Goal: Information Seeking & Learning: Find contact information

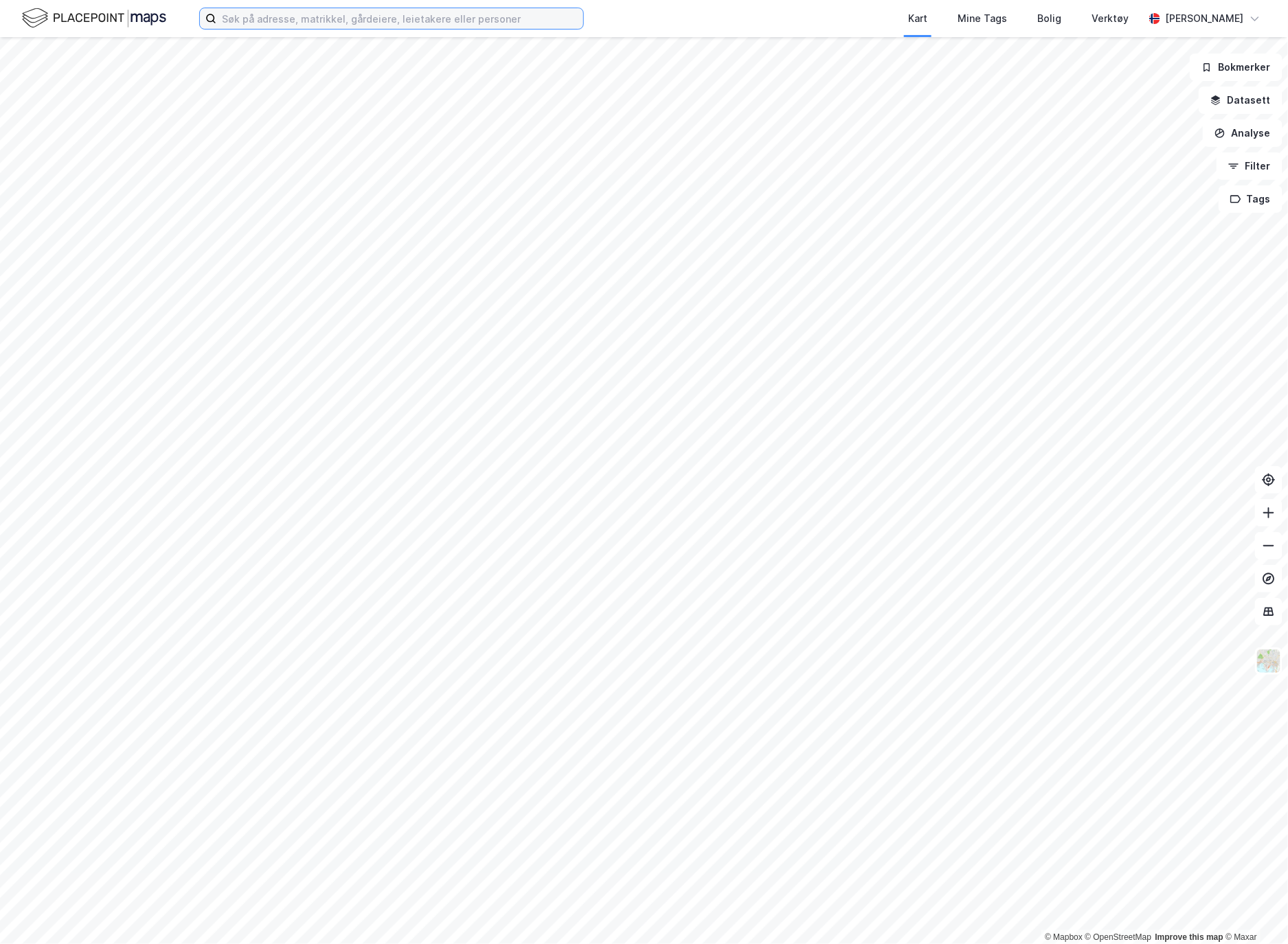
click at [250, 17] on input at bounding box center [399, 19] width 366 height 20
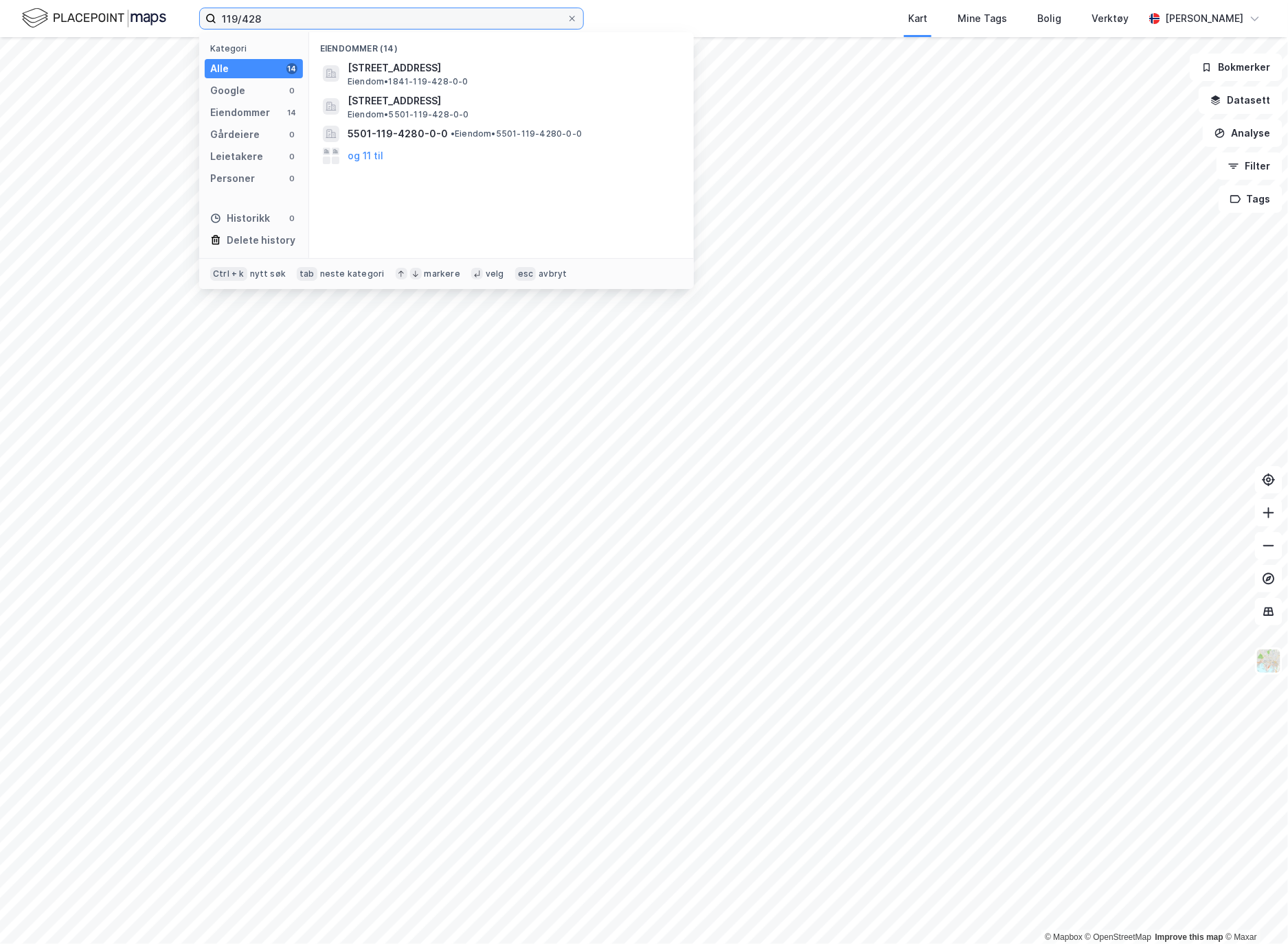
type input "119/428"
click at [491, 72] on span "[STREET_ADDRESS]" at bounding box center [512, 68] width 329 height 17
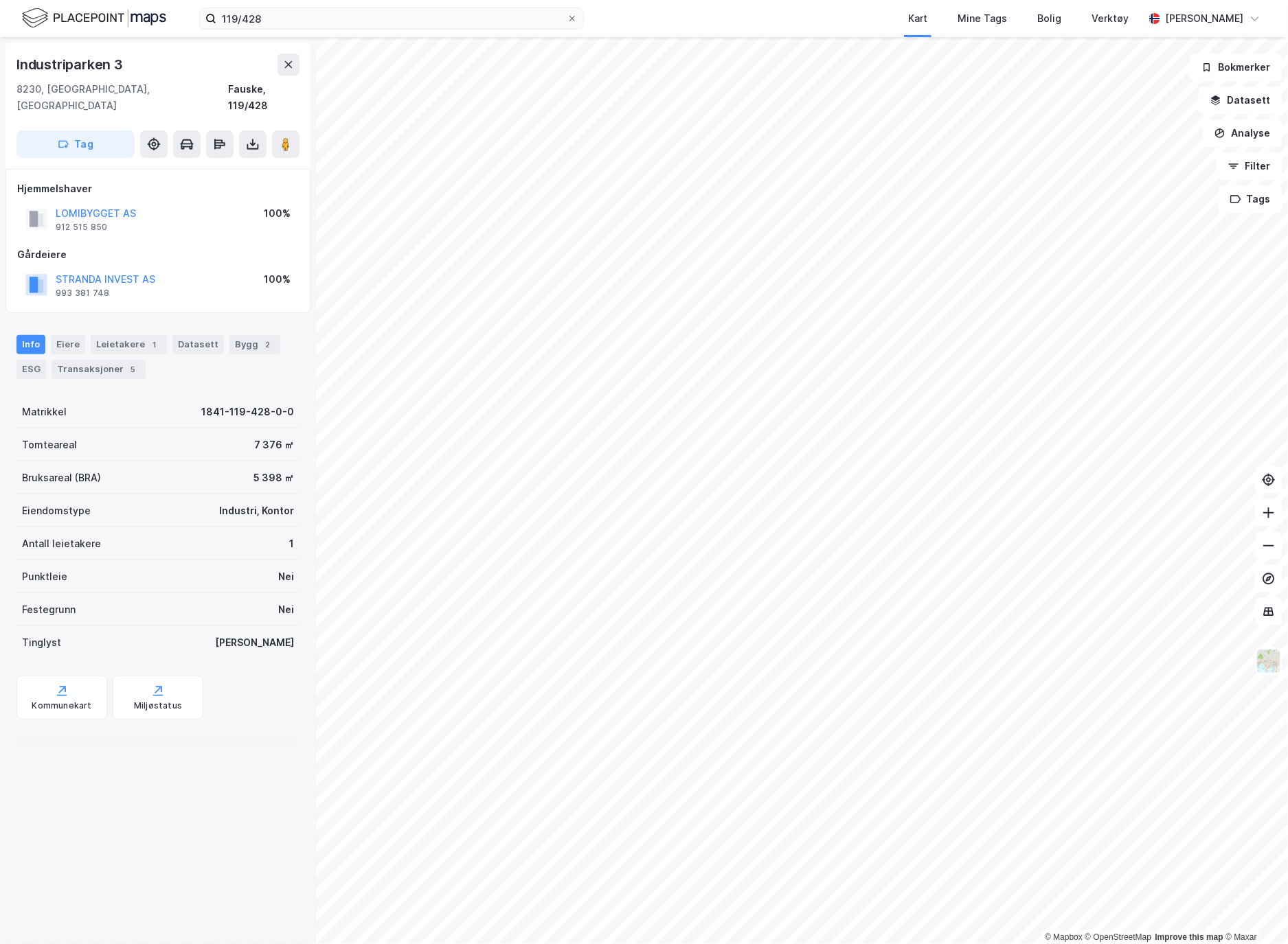
click at [62, 335] on div "Eiere" at bounding box center [67, 344] width 35 height 19
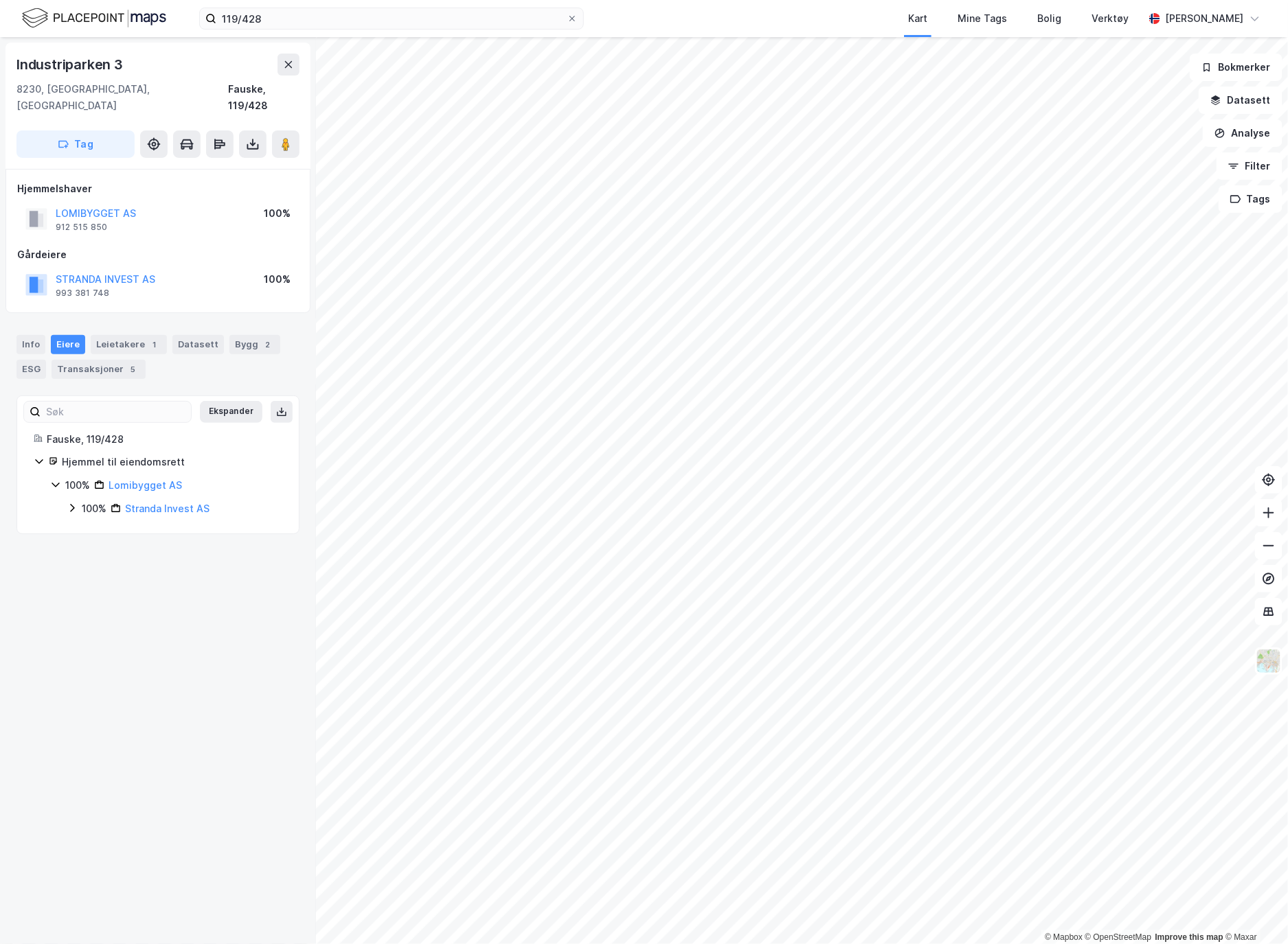
click at [39, 335] on div "Info" at bounding box center [31, 344] width 29 height 19
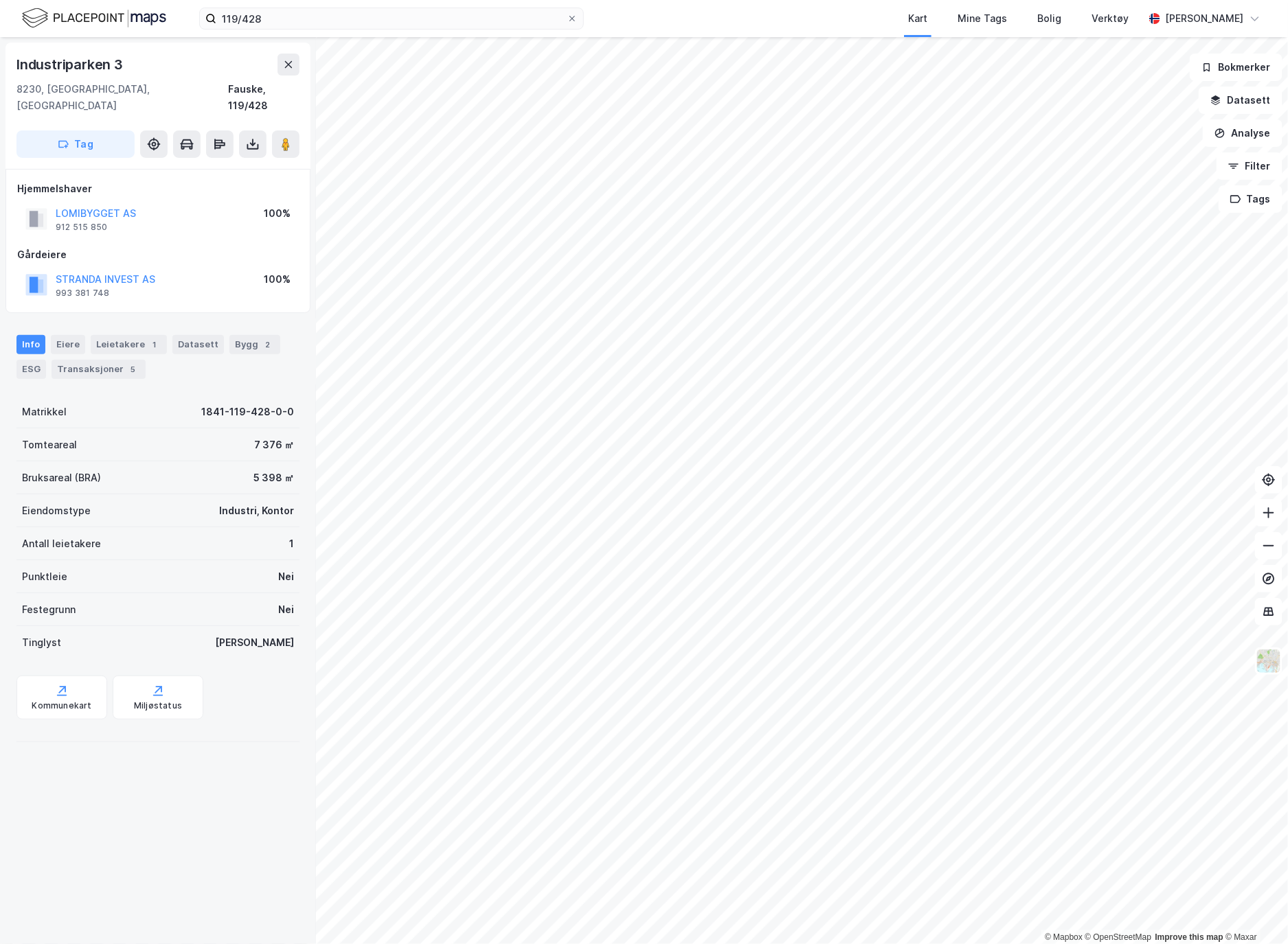
click at [70, 335] on div "Eiere" at bounding box center [67, 344] width 35 height 19
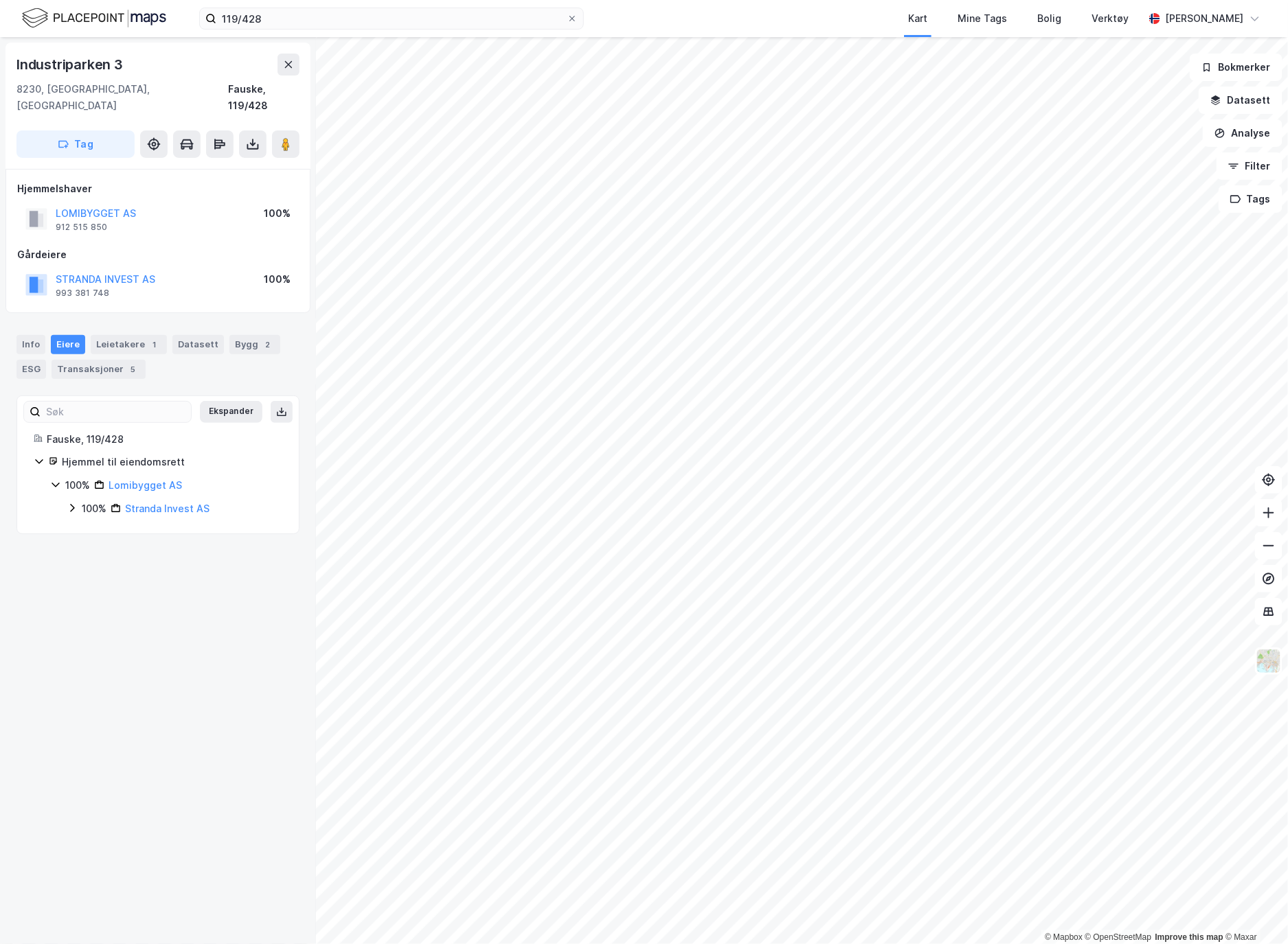
click at [74, 503] on icon at bounding box center [72, 508] width 11 height 11
click at [57, 483] on icon at bounding box center [55, 486] width 8 height 5
click at [57, 482] on icon at bounding box center [56, 486] width 4 height 8
click at [43, 456] on icon at bounding box center [39, 461] width 11 height 11
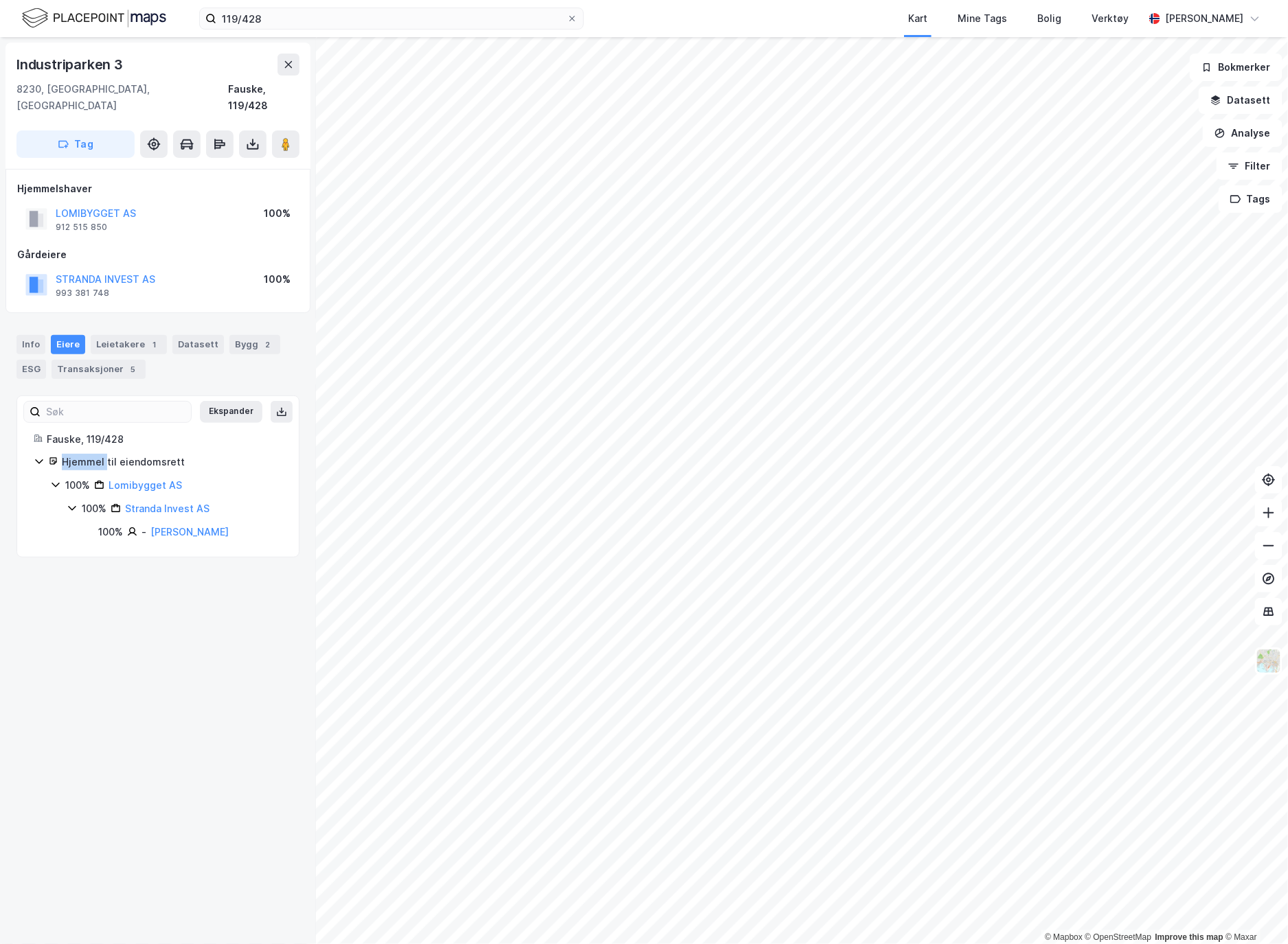
click at [276, 407] on icon at bounding box center [281, 412] width 11 height 11
click at [259, 137] on icon at bounding box center [253, 144] width 13 height 13
click at [246, 161] on div "Last ned grunnbok" at bounding box center [194, 172] width 147 height 22
click at [182, 247] on div "Gårdeiere" at bounding box center [158, 255] width 281 height 17
drag, startPoint x: 126, startPoint y: 561, endPoint x: 224, endPoint y: 517, distance: 107.4
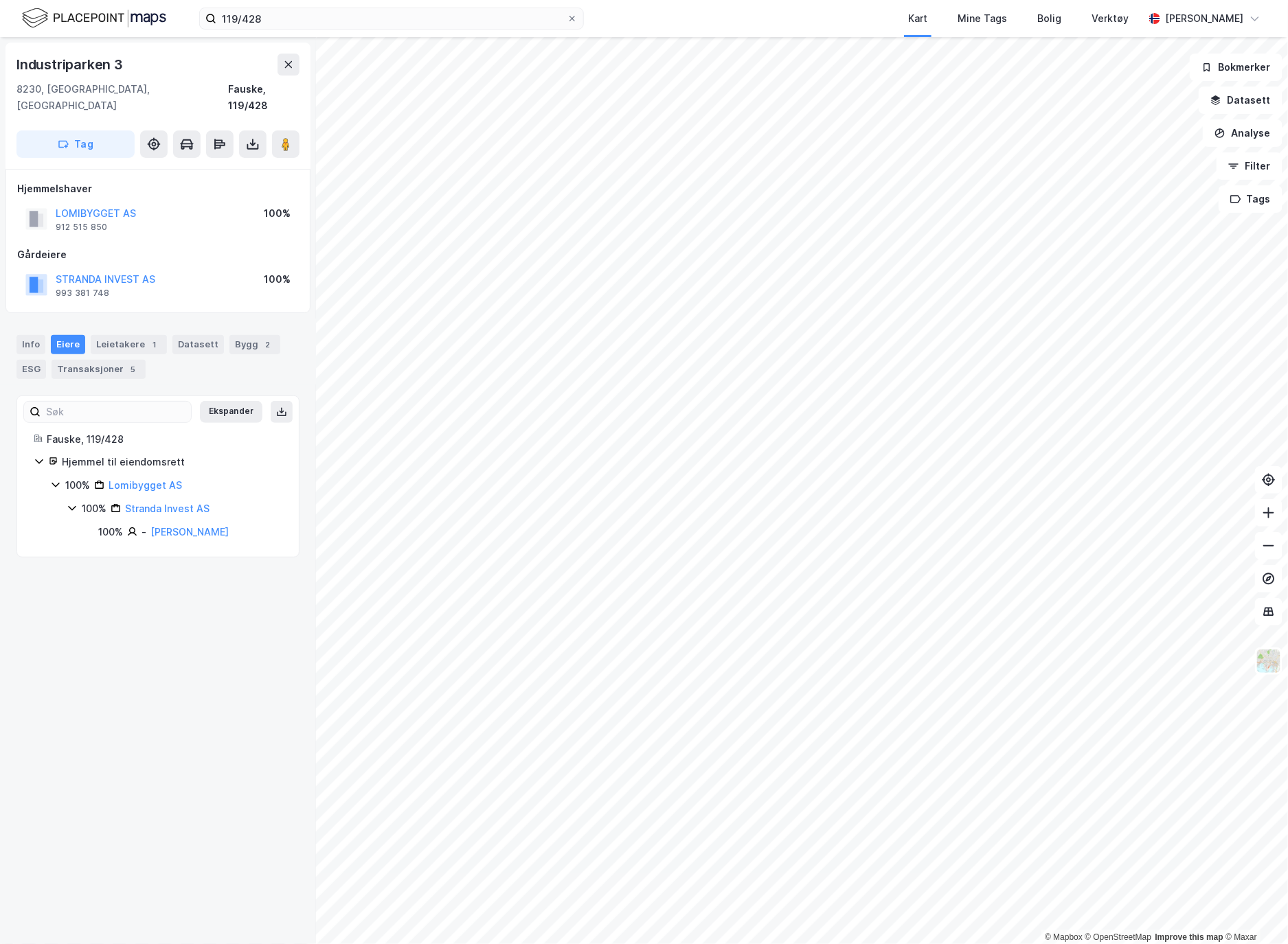
click at [126, 561] on div "[STREET_ADDRESS], [GEOGRAPHIC_DATA] Fauske, 119/428 Tag Hjemmelshaver LOMIBYGGE…" at bounding box center [158, 490] width 316 height 907
click at [136, 479] on link "Lomibygget AS" at bounding box center [145, 485] width 73 height 12
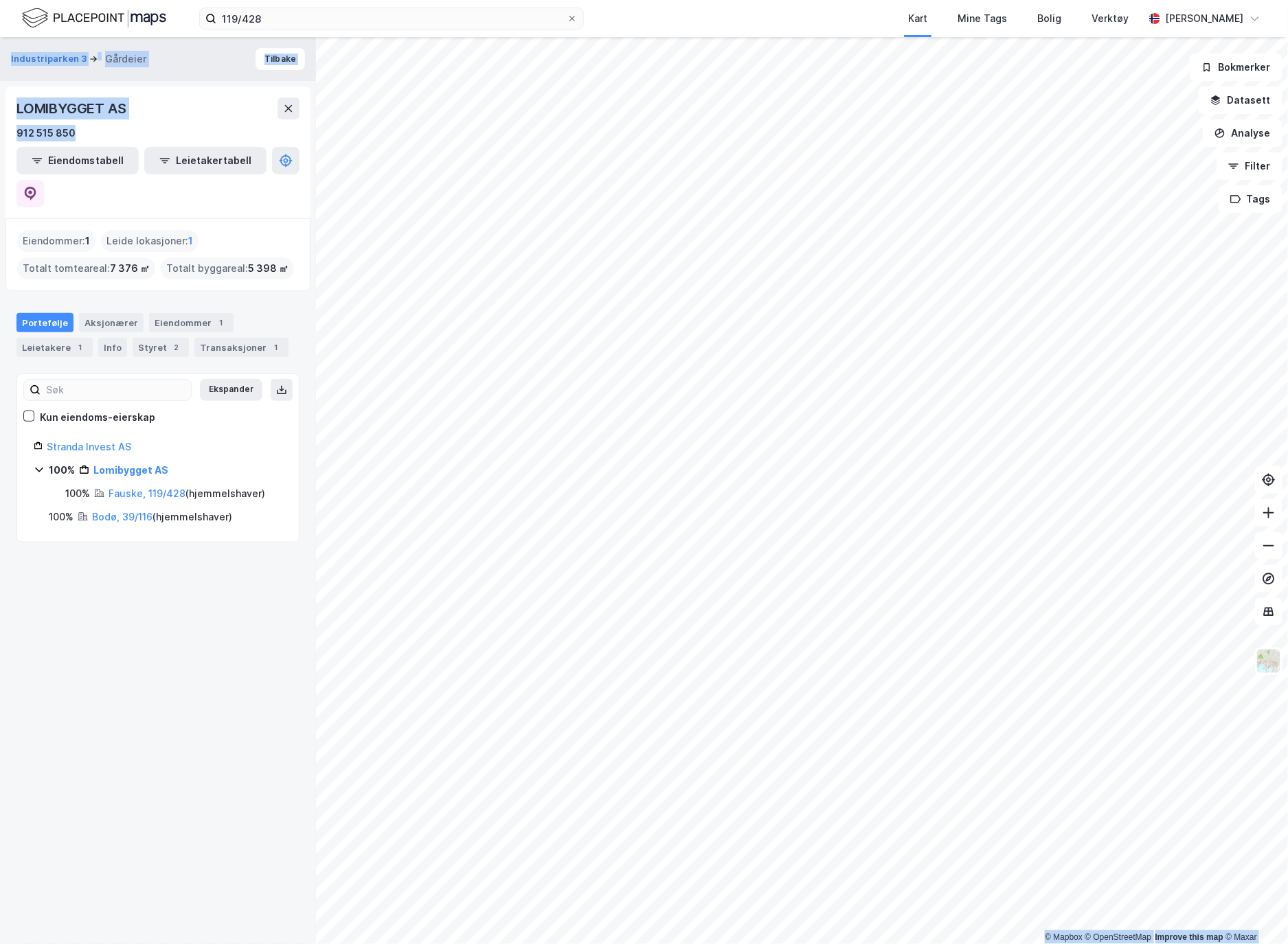
drag, startPoint x: 81, startPoint y: 132, endPoint x: -5, endPoint y: 137, distance: 86.1
click at [0, 137] on html "119/428 Kart Mine Tags Bolig Verktøy [PERSON_NAME] © Mapbox © OpenStreetMap Imp…" at bounding box center [644, 472] width 1288 height 944
drag, startPoint x: 156, startPoint y: 131, endPoint x: 147, endPoint y: 127, distance: 9.8
click at [155, 129] on div "912 515 850" at bounding box center [158, 133] width 283 height 17
click at [96, 131] on div "912 515 850" at bounding box center [158, 133] width 283 height 17
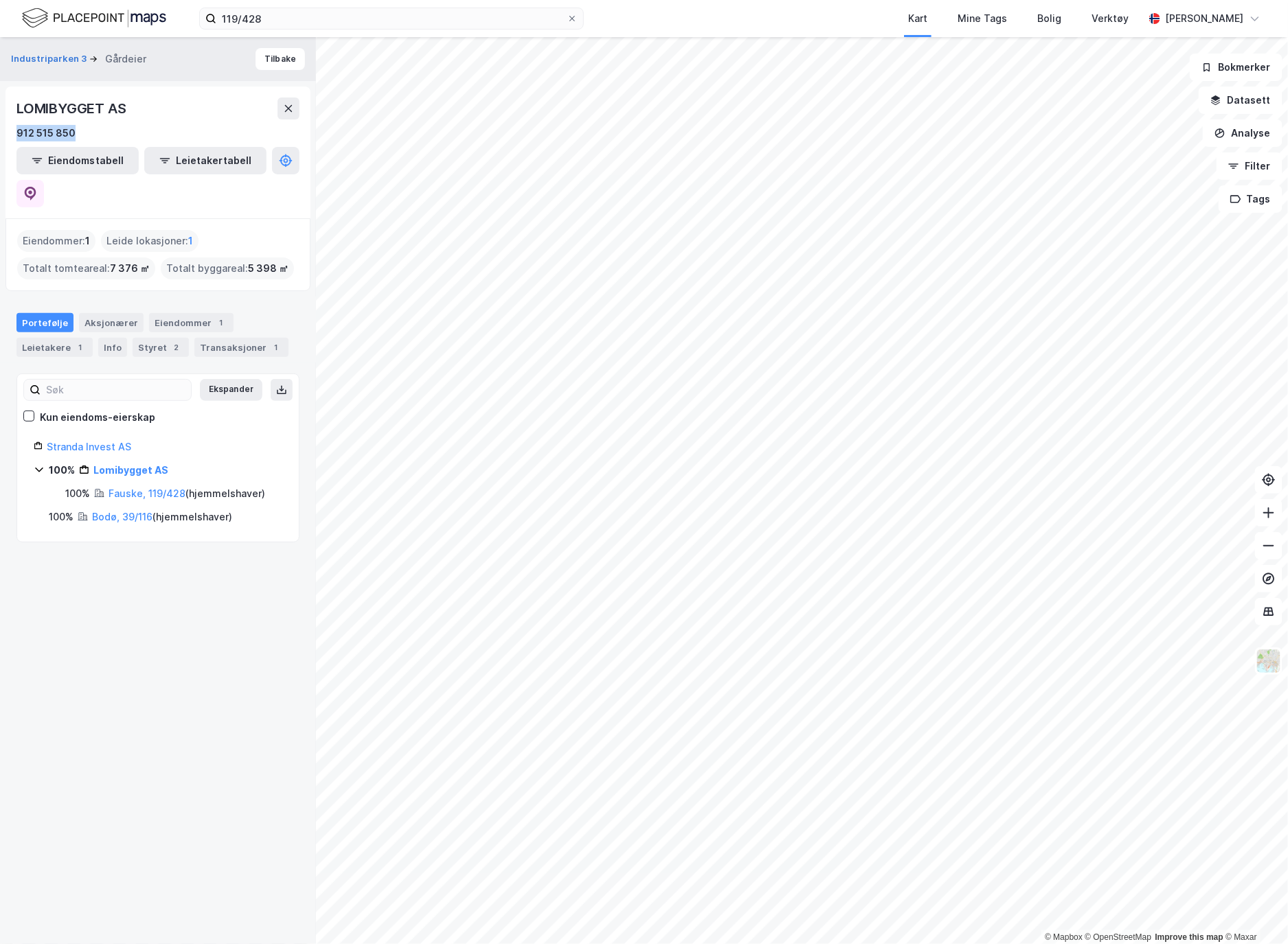
drag, startPoint x: 79, startPoint y: 132, endPoint x: 18, endPoint y: 132, distance: 61.0
click at [18, 132] on div "912 515 850" at bounding box center [158, 133] width 283 height 17
copy div "912 515 850"
click at [61, 440] on link "Stranda Invest AS" at bounding box center [88, 446] width 84 height 12
click at [69, 440] on link "Stranda Invest AS" at bounding box center [88, 446] width 84 height 12
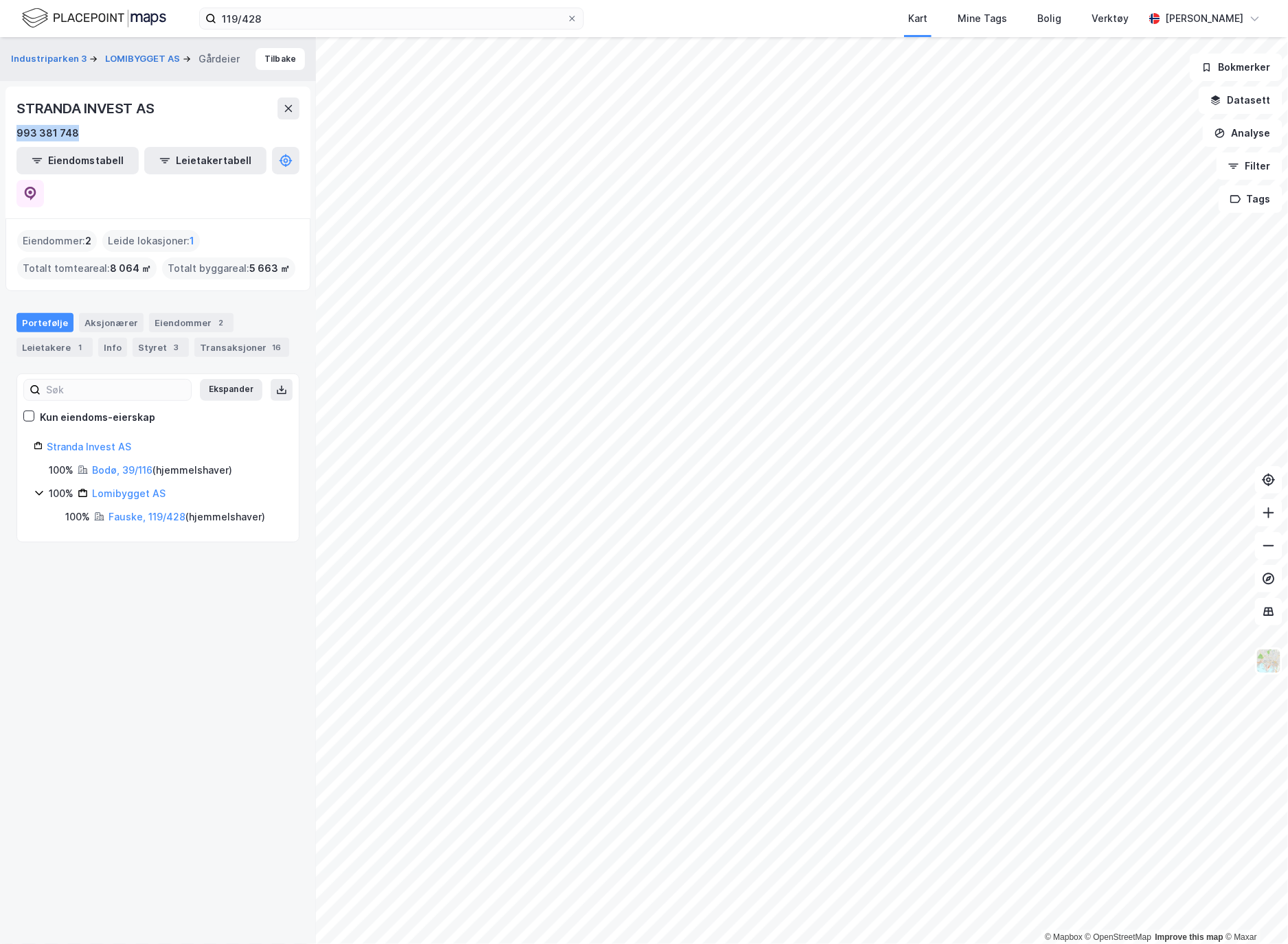
drag, startPoint x: 81, startPoint y: 133, endPoint x: 0, endPoint y: 135, distance: 81.0
click at [0, 135] on div "Industriparken 3 LOMIBYGGET AS Gårdeier Tilbake STRANDA INVEST AS 993 381 748 E…" at bounding box center [158, 490] width 316 height 907
copy div "993 381 748"
click at [125, 511] on link "Fauske, 119/428" at bounding box center [147, 517] width 77 height 12
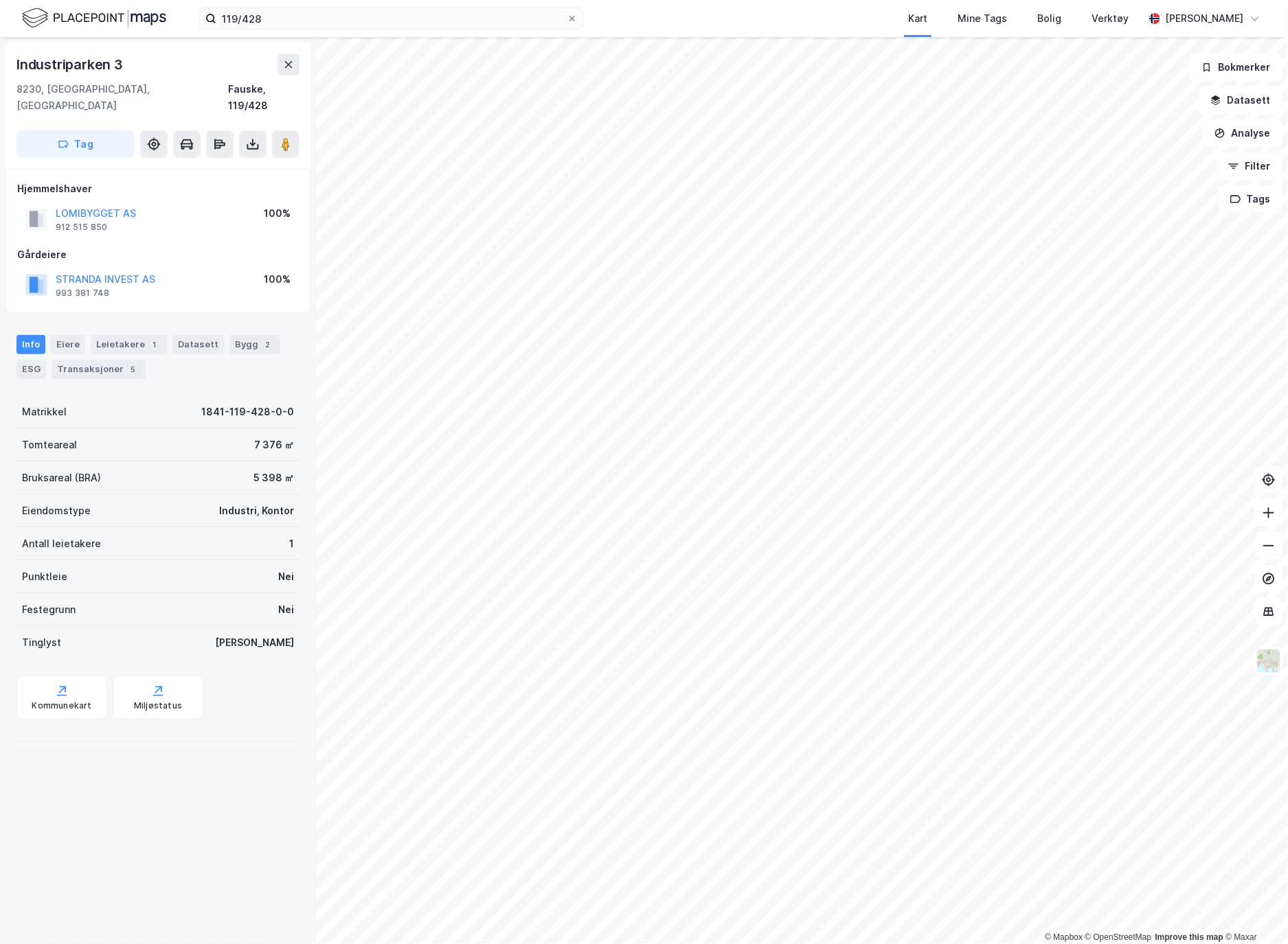
click at [275, 138] on button at bounding box center [286, 144] width 28 height 28
click at [125, 69] on div "Industriparken 3" at bounding box center [72, 65] width 110 height 22
